Goal: Find specific page/section: Find specific page/section

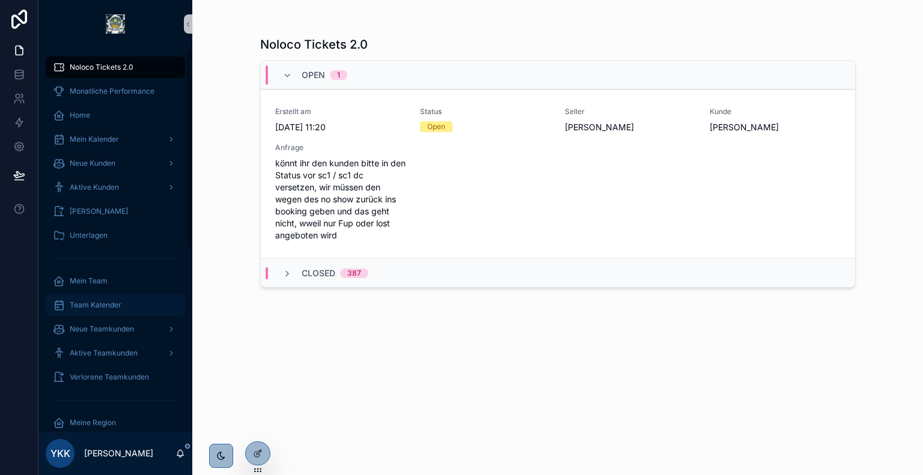
click at [127, 309] on div "Team Kalender" at bounding box center [115, 305] width 125 height 19
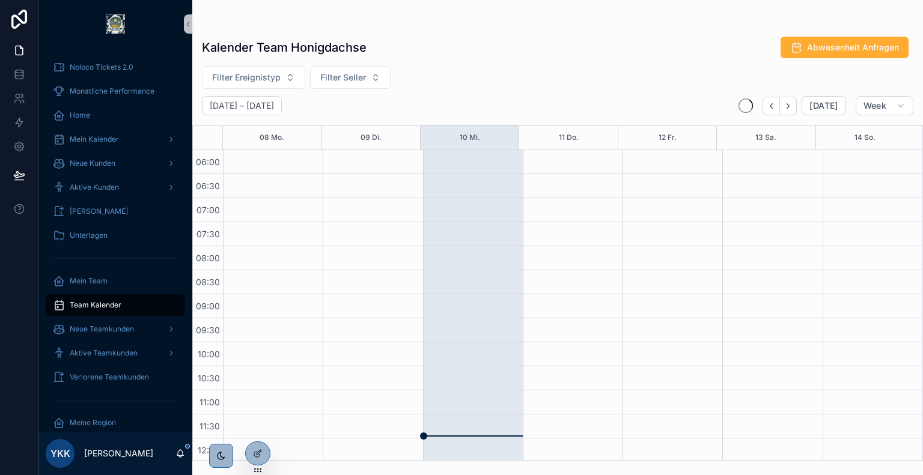
scroll to position [288, 0]
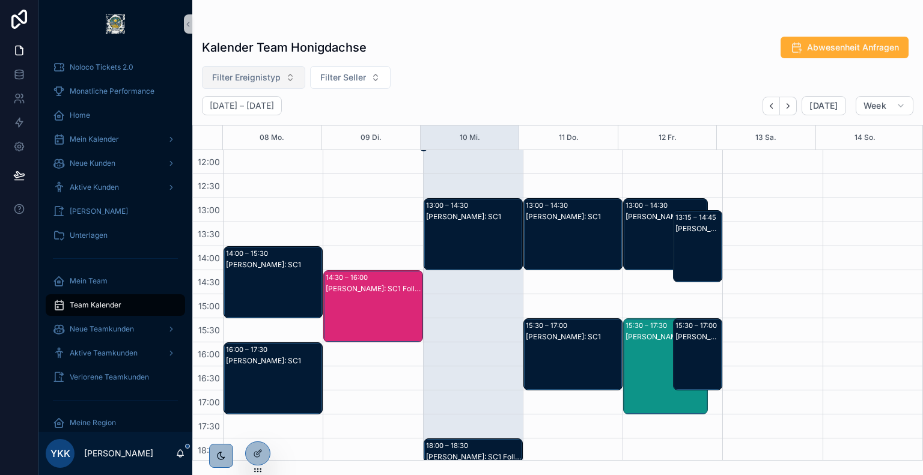
click at [271, 85] on button "Filter Ereignistyp" at bounding box center [253, 77] width 103 height 23
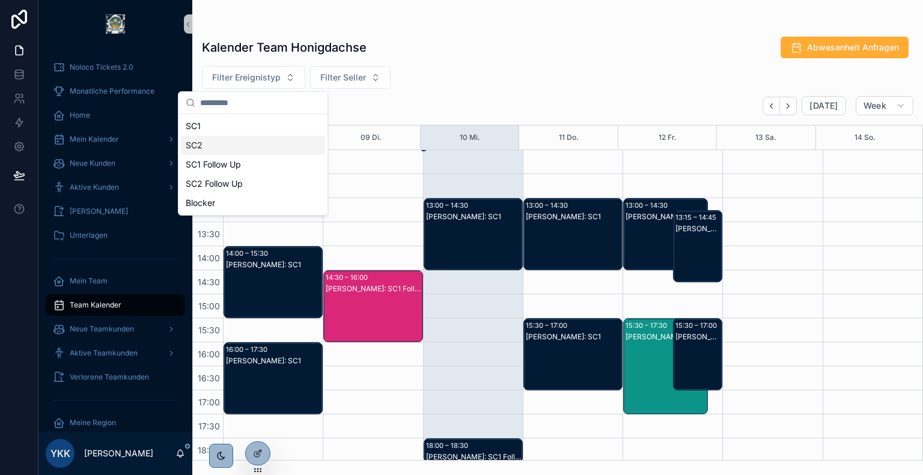
click at [222, 145] on div "SC2" at bounding box center [253, 145] width 144 height 19
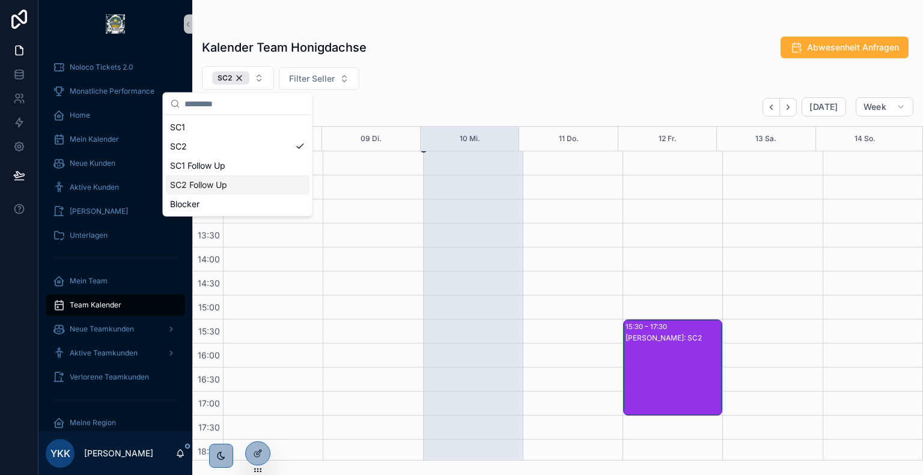
click at [241, 182] on div "SC2 Follow Up" at bounding box center [237, 184] width 144 height 19
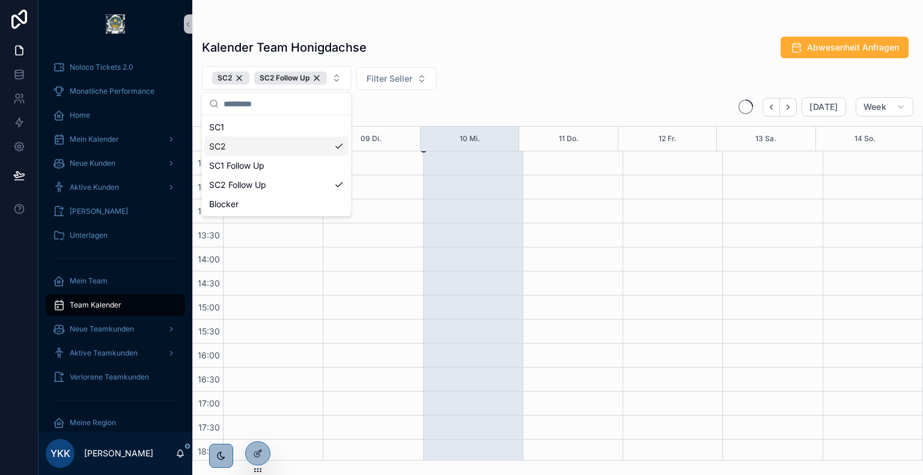
click at [531, 46] on div "Kalender Team Honigdachse Abwesenheit Anfragen" at bounding box center [557, 47] width 711 height 23
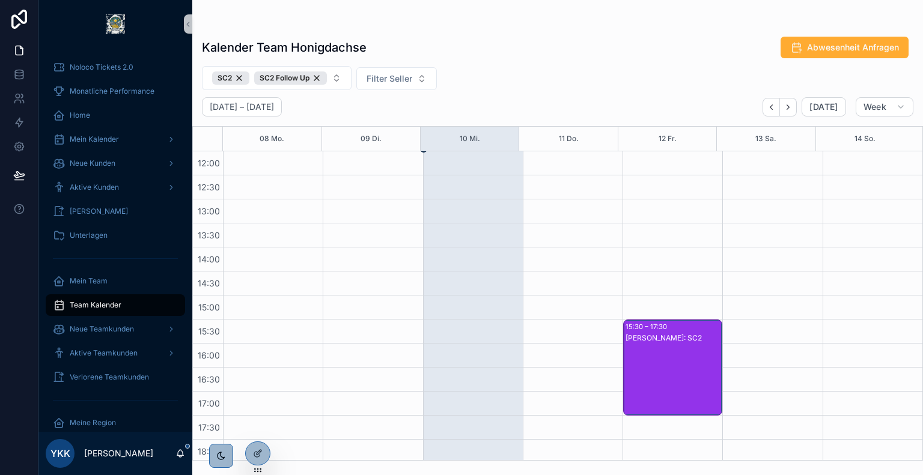
scroll to position [386, 0]
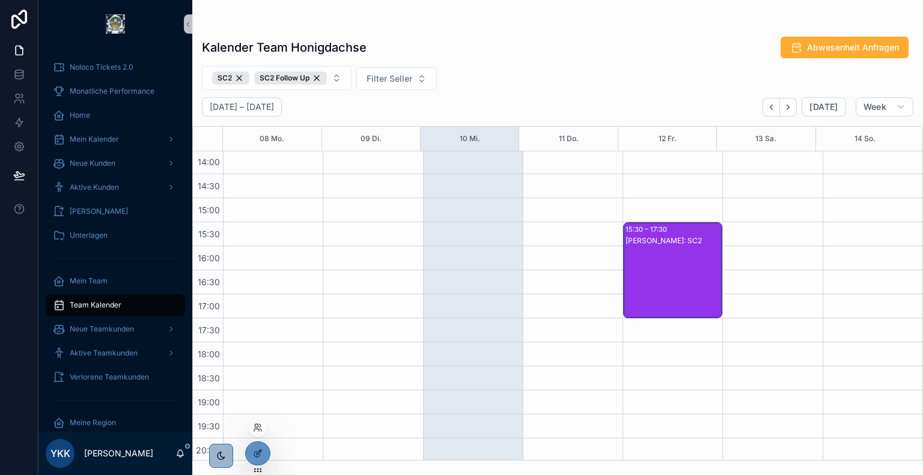
click at [260, 432] on icon at bounding box center [258, 428] width 10 height 10
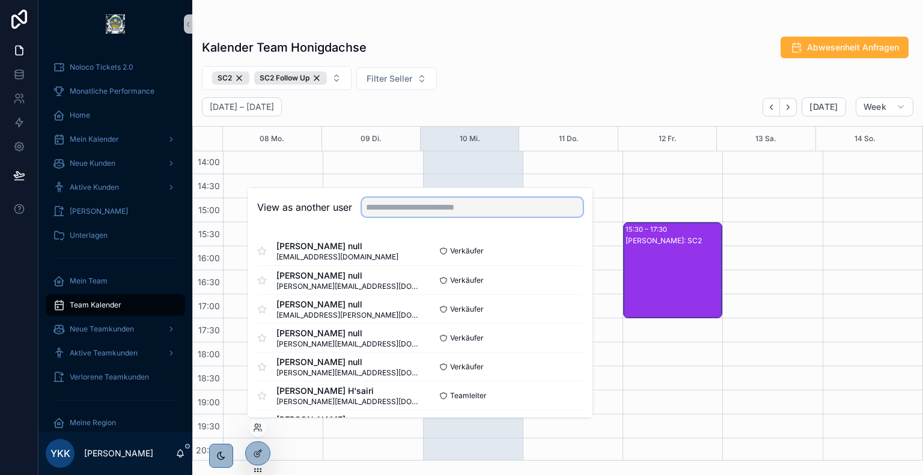
click at [453, 201] on input "text" at bounding box center [472, 207] width 221 height 19
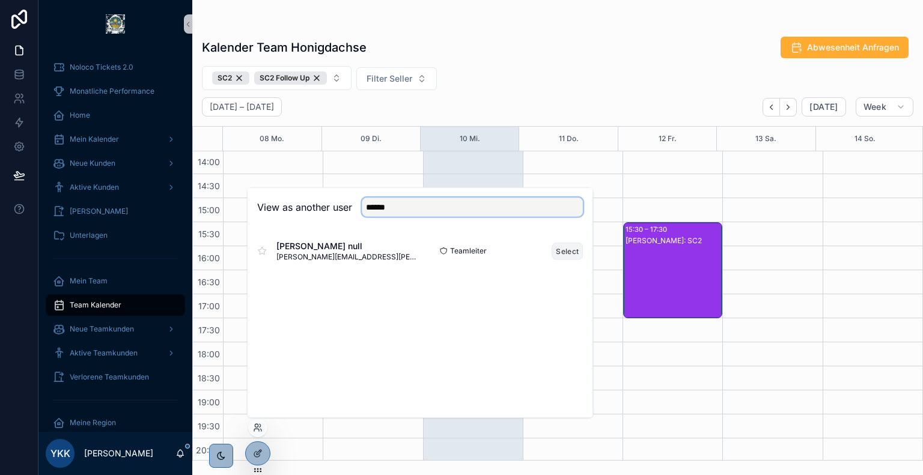
type input "******"
click at [562, 251] on button "Select" at bounding box center [567, 250] width 31 height 17
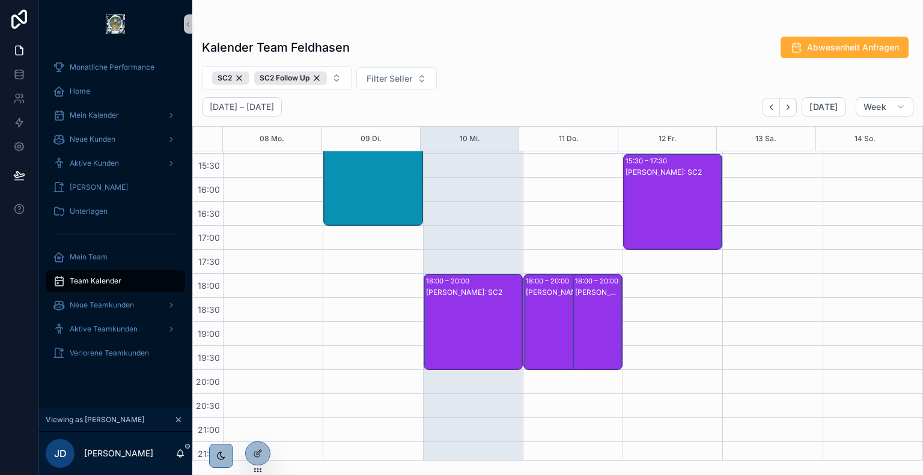
scroll to position [459, 0]
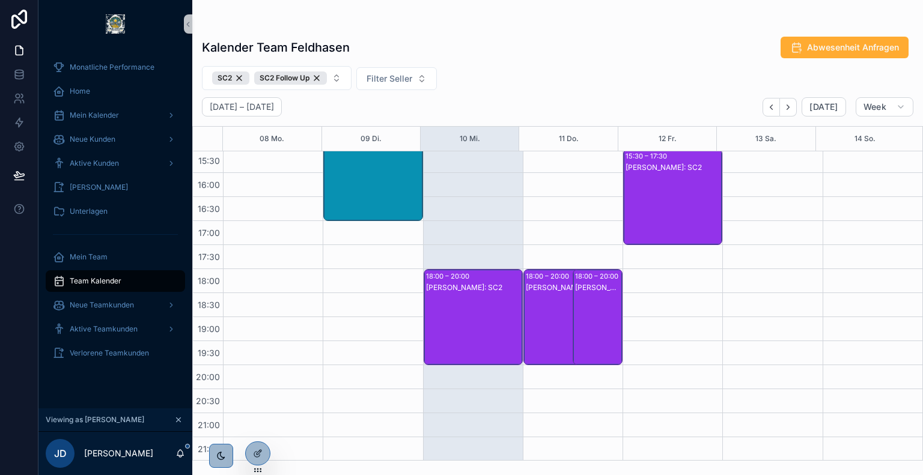
click at [455, 310] on div "[PERSON_NAME]: SC2" at bounding box center [474, 329] width 96 height 94
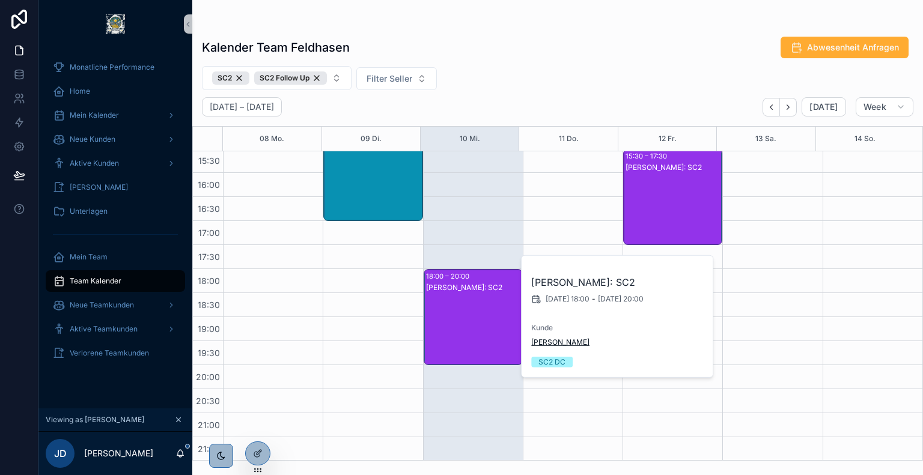
click at [552, 338] on span "[PERSON_NAME]" at bounding box center [560, 343] width 58 height 10
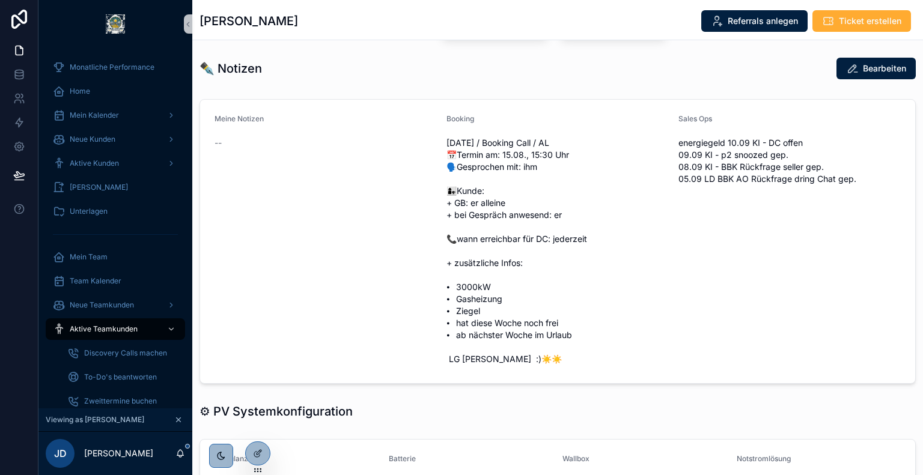
scroll to position [250, 0]
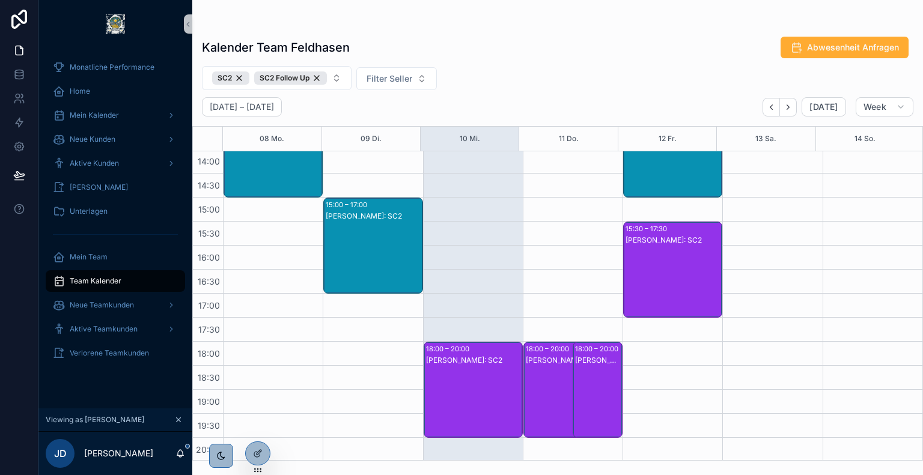
scroll to position [401, 0]
